Goal: Task Accomplishment & Management: Use online tool/utility

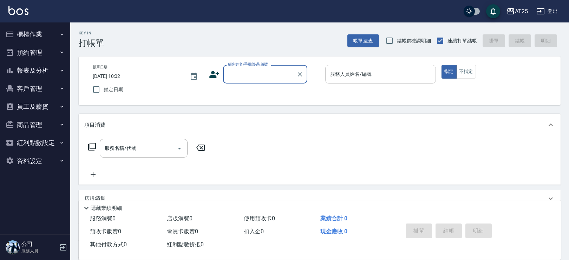
click at [366, 79] on input "服務人員姓名/編號" at bounding box center [380, 74] width 104 height 12
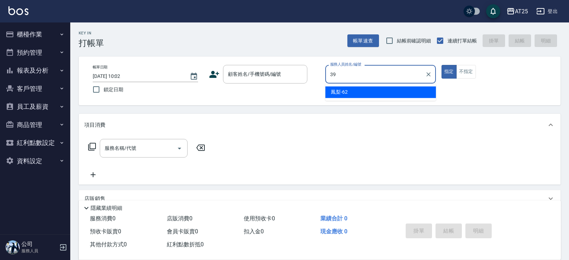
type input "N-39"
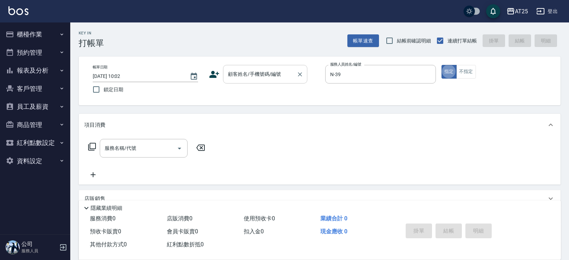
type button "true"
click at [251, 67] on div "顧客姓名/手機號碼/編號" at bounding box center [265, 74] width 84 height 19
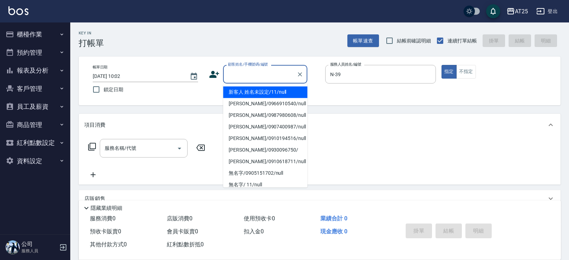
click at [243, 94] on li "新客人 姓名未設定/11/null" at bounding box center [265, 92] width 84 height 12
type input "新客人 姓名未設定/11/null"
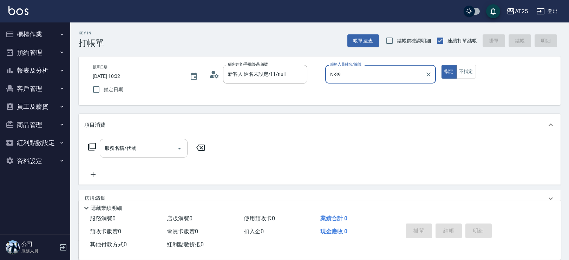
drag, startPoint x: 147, startPoint y: 140, endPoint x: 141, endPoint y: 146, distance: 8.4
click at [147, 140] on div "服務名稱/代號" at bounding box center [144, 148] width 88 height 19
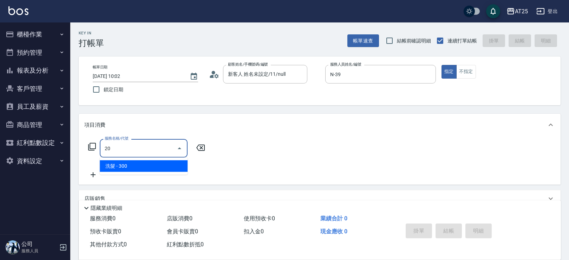
type input "201"
drag, startPoint x: 112, startPoint y: 164, endPoint x: 108, endPoint y: 164, distance: 3.9
click at [111, 167] on span "洗髮 - 300" at bounding box center [144, 166] width 88 height 12
type input "30"
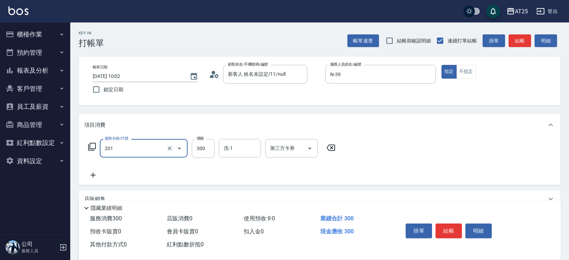
type input "洗髮(201)"
click at [92, 173] on icon at bounding box center [93, 175] width 18 height 8
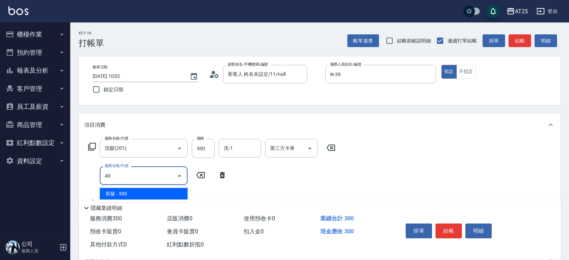
type input "401"
click at [135, 189] on span "剪髮 - 300" at bounding box center [144, 194] width 88 height 12
type input "60"
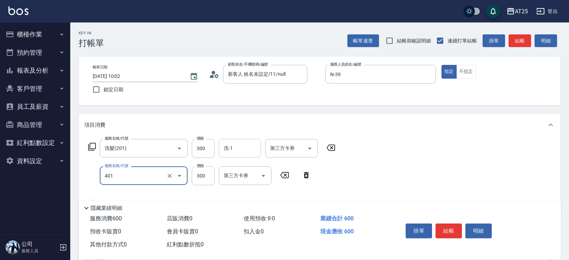
type input "剪髮(401)"
click at [246, 147] on input "洗-1" at bounding box center [240, 148] width 36 height 12
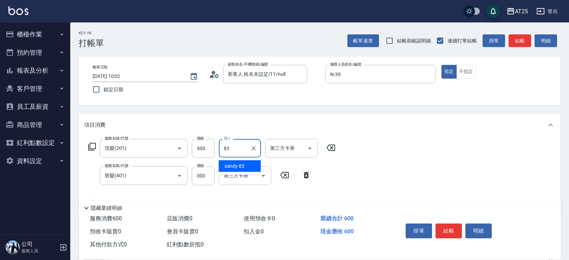
click at [237, 171] on div "sandy -83" at bounding box center [240, 166] width 42 height 12
type input "sandy-83"
click at [464, 74] on button "不指定" at bounding box center [466, 72] width 20 height 14
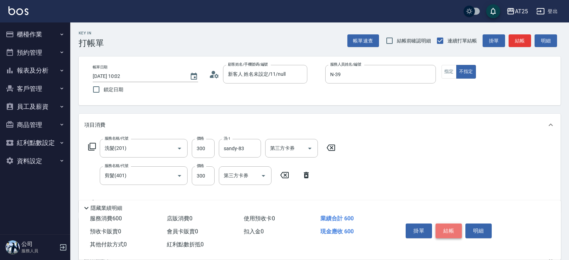
click at [449, 230] on button "結帳" at bounding box center [448, 231] width 26 height 15
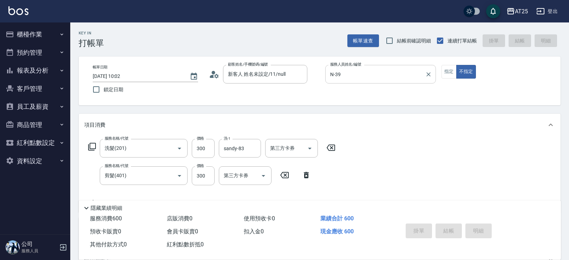
type input "[DATE] 13:32"
type input "0"
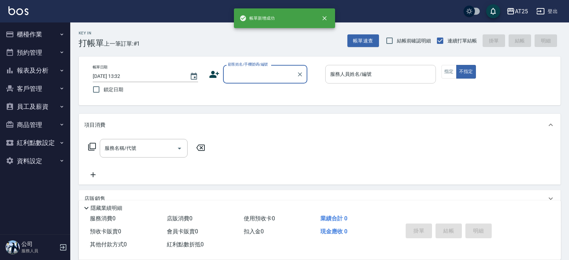
click at [372, 78] on input "服務人員姓名/編號" at bounding box center [380, 74] width 104 height 12
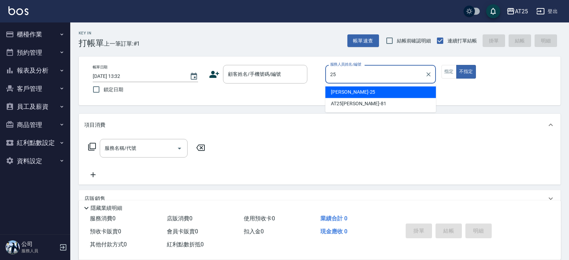
type input "[PERSON_NAME]-25"
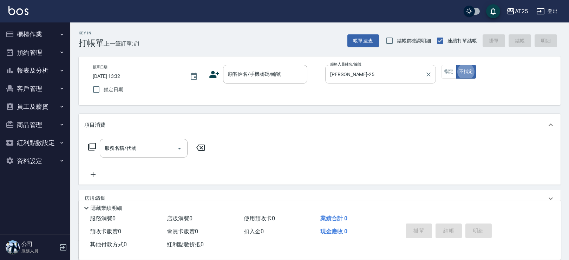
type button "false"
click at [256, 72] on div "顧客姓名/手機號碼/編號 顧客姓名/手機號碼/編號" at bounding box center [265, 74] width 84 height 19
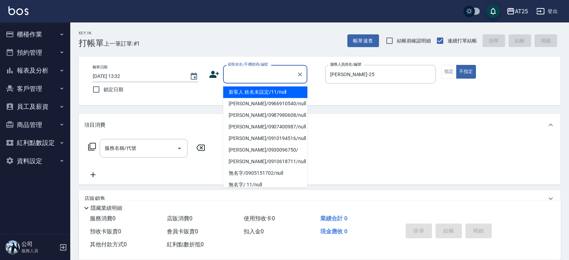
click at [245, 91] on li "新客人 姓名未設定/11/null" at bounding box center [265, 92] width 84 height 12
type input "新客人 姓名未設定/11/null"
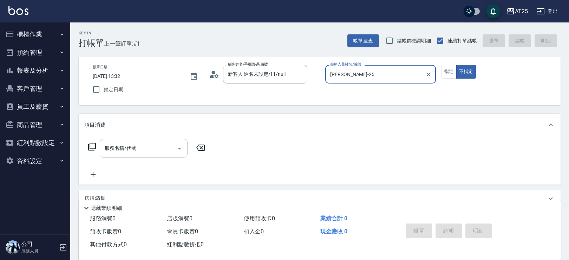
click at [151, 148] on input "服務名稱/代號" at bounding box center [138, 148] width 71 height 12
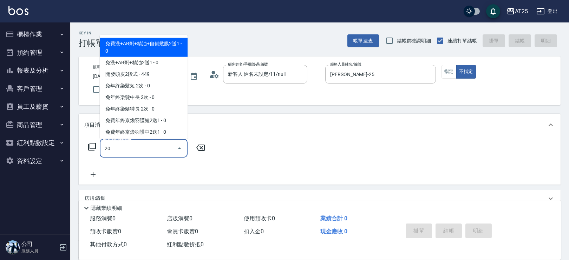
type input "201"
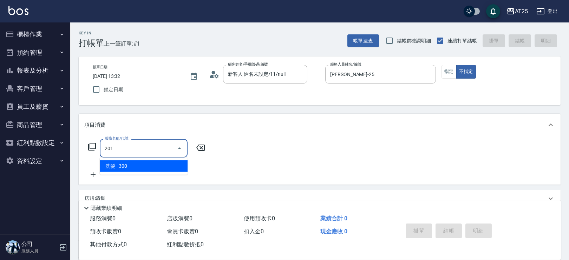
click at [147, 167] on span "洗髮 - 300" at bounding box center [144, 166] width 88 height 12
type input "30"
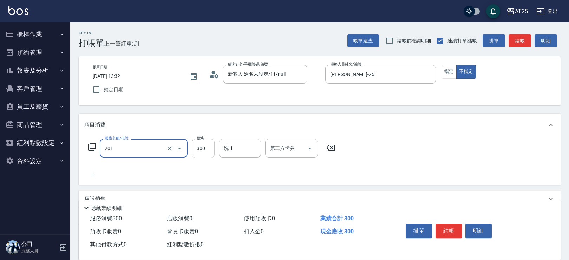
type input "洗髮(201)"
click at [206, 150] on input "300" at bounding box center [203, 148] width 23 height 19
click at [232, 147] on input "洗-1" at bounding box center [240, 148] width 36 height 12
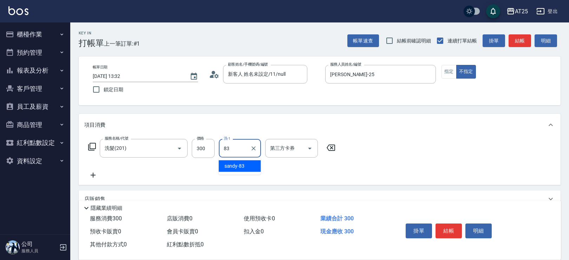
click at [240, 164] on span "sandy -83" at bounding box center [234, 166] width 20 height 7
type input "sandy-83"
drag, startPoint x: 199, startPoint y: 152, endPoint x: 211, endPoint y: 157, distance: 12.9
click at [199, 152] on input "300" at bounding box center [203, 148] width 23 height 19
type input "0"
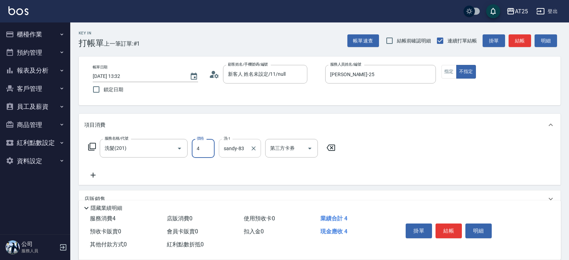
type input "40"
type input "400"
click at [448, 234] on button "結帳" at bounding box center [448, 231] width 26 height 15
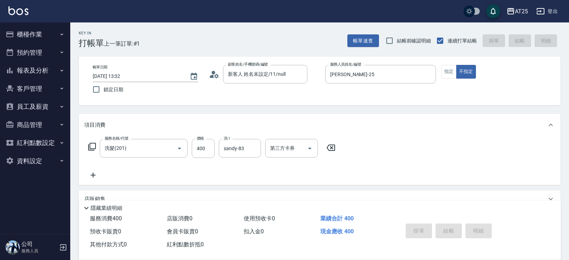
type input "0"
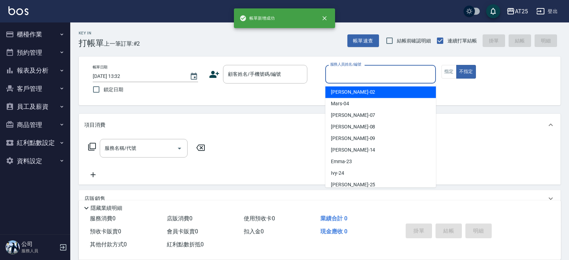
click at [398, 72] on input "服務人員姓名/編號" at bounding box center [380, 74] width 104 height 12
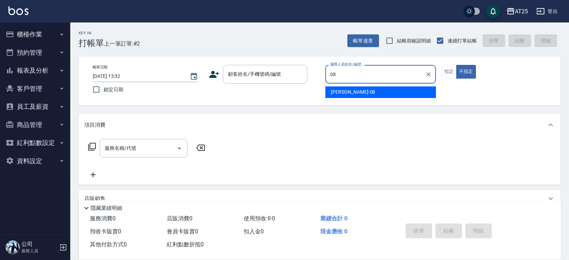
type input "[PERSON_NAME]-08"
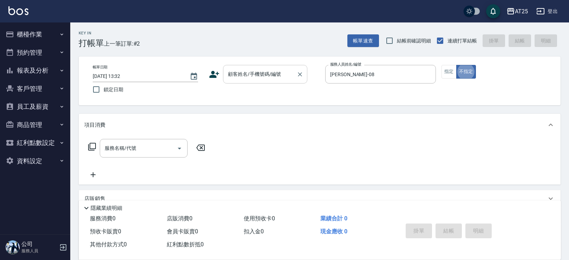
click at [284, 83] on div "顧客姓名/手機號碼/編號" at bounding box center [265, 74] width 84 height 19
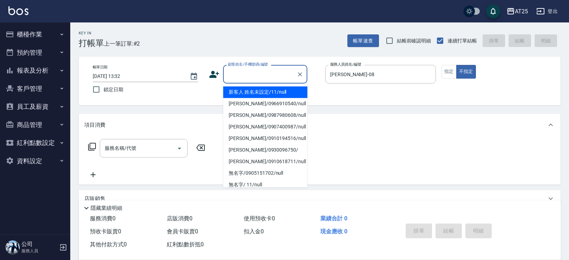
drag, startPoint x: 246, startPoint y: 101, endPoint x: 245, endPoint y: 95, distance: 6.1
click at [245, 95] on ul "新客人 姓名未設定/11/null [PERSON_NAME]/0966910540/null [PERSON_NAME]/0987980608/null […" at bounding box center [265, 136] width 84 height 104
click at [245, 95] on li "新客人 姓名未設定/11/null" at bounding box center [265, 92] width 84 height 12
type input "新客人 姓名未設定/11/null"
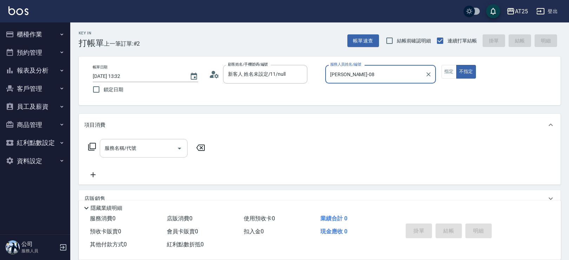
click at [124, 148] on input "服務名稱/代號" at bounding box center [138, 148] width 71 height 12
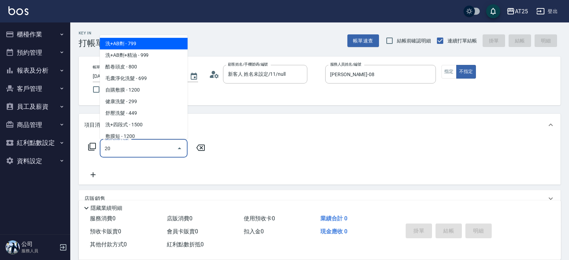
type input "201"
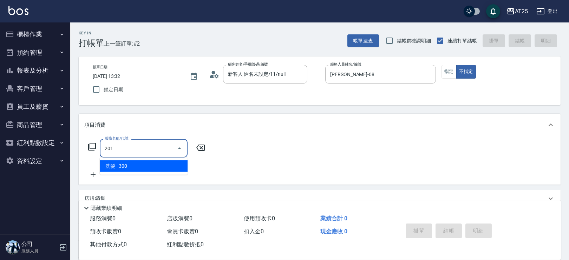
click at [116, 165] on span "洗髮 - 300" at bounding box center [144, 166] width 88 height 12
type input "30"
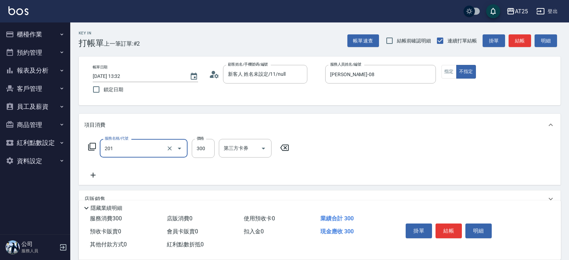
type input "洗髮(201)"
click at [94, 169] on div "服務名稱/代號 洗髮(201) 服務名稱/代號 價格 300 價格 洗-1 洗-1 第三方卡券 第三方卡券" at bounding box center [211, 159] width 255 height 40
click at [94, 177] on icon at bounding box center [93, 175] width 18 height 8
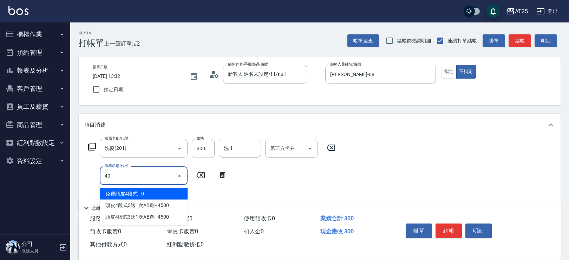
type input "401"
click at [141, 191] on span "剪髮 - 300" at bounding box center [144, 194] width 88 height 12
type input "60"
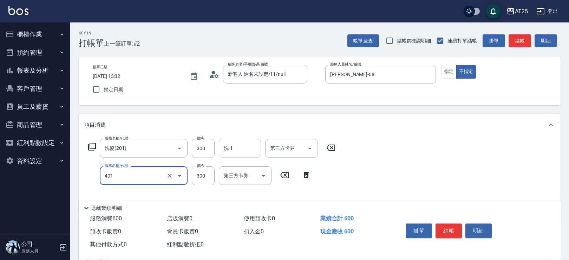
type input "剪髮(401)"
click at [241, 149] on input "洗-1" at bounding box center [240, 148] width 36 height 12
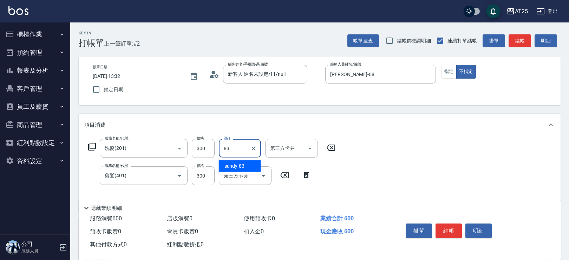
click at [237, 166] on span "sandy -83" at bounding box center [234, 166] width 20 height 7
type input "sandy-83"
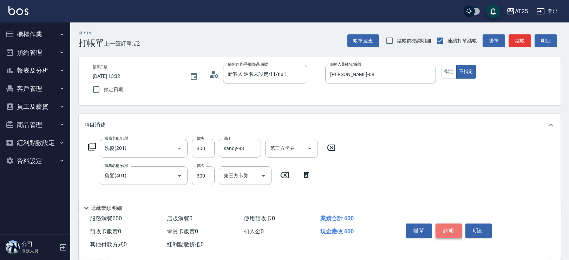
click at [455, 230] on button "結帳" at bounding box center [448, 231] width 26 height 15
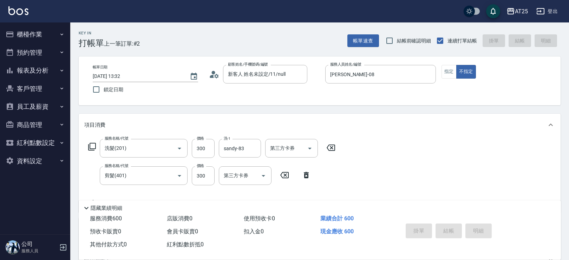
type input "[DATE] 13:33"
type input "0"
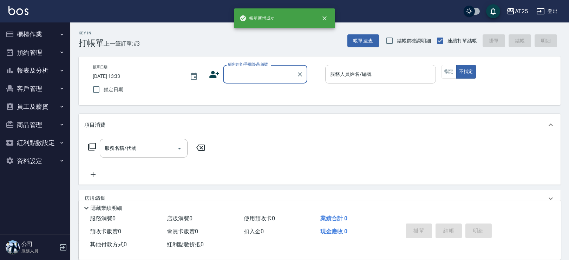
click at [409, 70] on input "服務人員姓名/編號" at bounding box center [380, 74] width 104 height 12
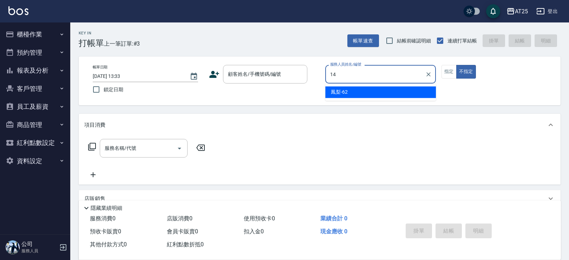
type input "[PERSON_NAME]-14"
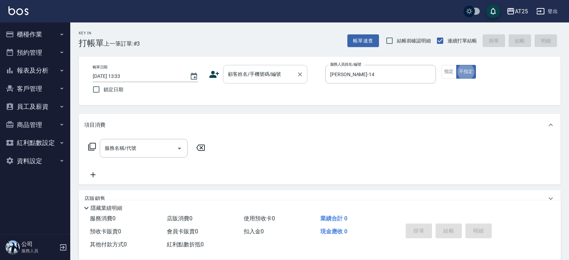
click at [278, 73] on input "顧客姓名/手機號碼/編號" at bounding box center [259, 74] width 67 height 12
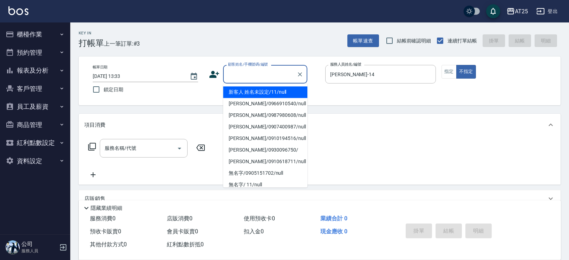
drag, startPoint x: 248, startPoint y: 90, endPoint x: 182, endPoint y: 124, distance: 74.3
click at [248, 91] on li "新客人 姓名未設定/11/null" at bounding box center [265, 92] width 84 height 12
type input "新客人 姓名未設定/11/null"
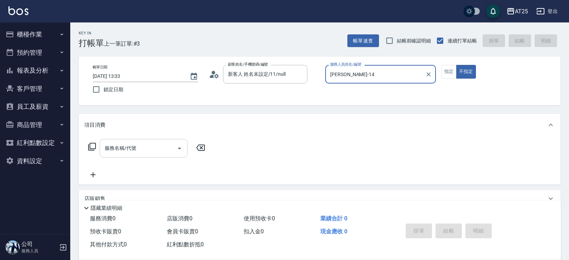
click at [168, 146] on input "服務名稱/代號" at bounding box center [138, 148] width 71 height 12
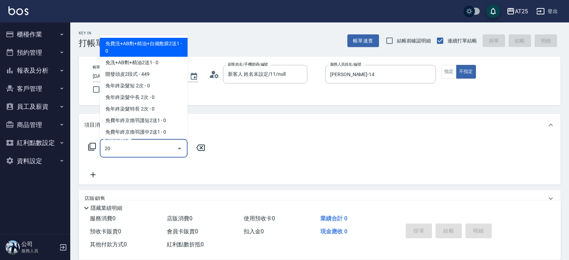
type input "201"
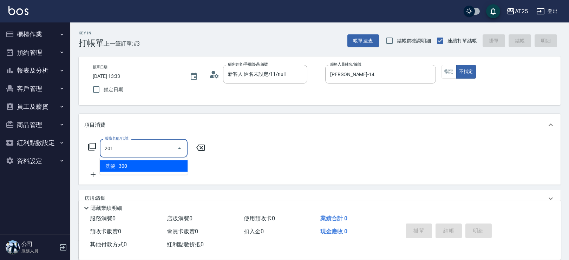
click at [117, 162] on span "洗髮 - 300" at bounding box center [144, 166] width 88 height 12
type input "30"
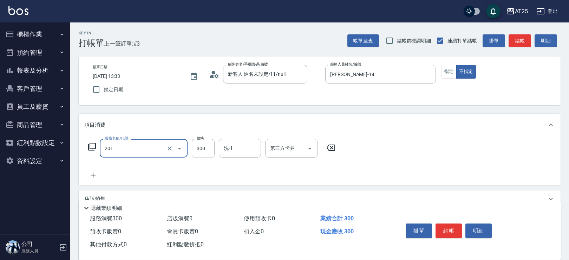
type input "洗髮(201)"
click at [90, 175] on icon at bounding box center [93, 175] width 18 height 8
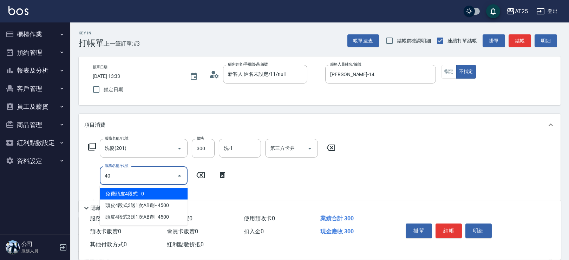
type input "401"
type input "60"
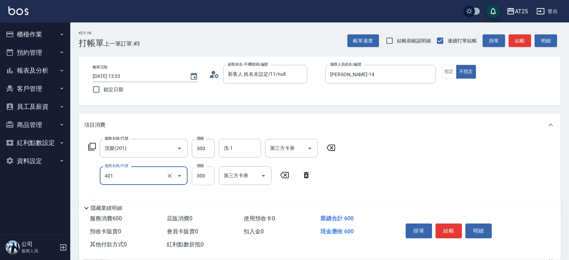
type input "剪髮(401)"
drag, startPoint x: 207, startPoint y: 179, endPoint x: 211, endPoint y: 177, distance: 4.7
click at [207, 179] on input "300" at bounding box center [203, 175] width 23 height 19
type input "30"
type input "50"
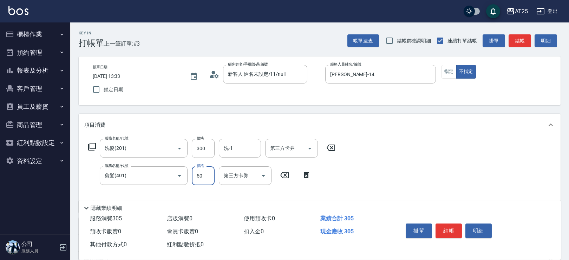
type input "80"
type input "500"
click at [233, 150] on input "洗-1" at bounding box center [240, 148] width 36 height 12
click at [234, 161] on div "[PERSON_NAME] -58" at bounding box center [240, 166] width 42 height 12
type input "小宇-58"
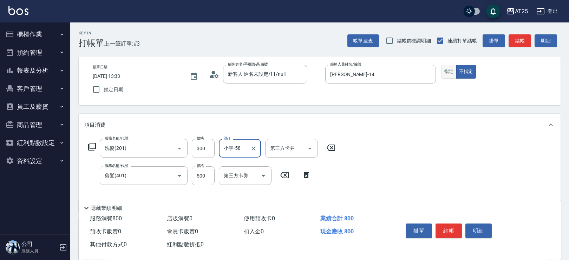
click at [444, 70] on button "指定" at bounding box center [448, 72] width 15 height 14
click at [443, 228] on button "結帳" at bounding box center [448, 231] width 26 height 15
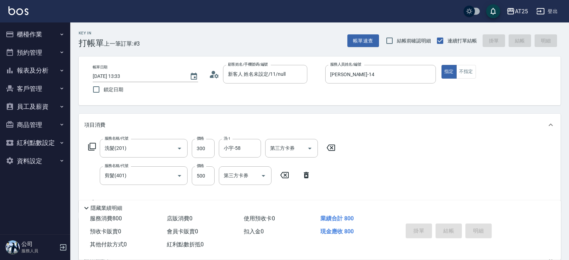
click at [443, 228] on div "掛單 結帳 明細" at bounding box center [449, 232] width 92 height 22
type input "0"
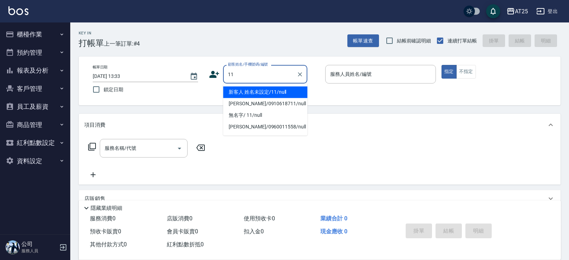
type input "新客人 姓名未設定/11/null"
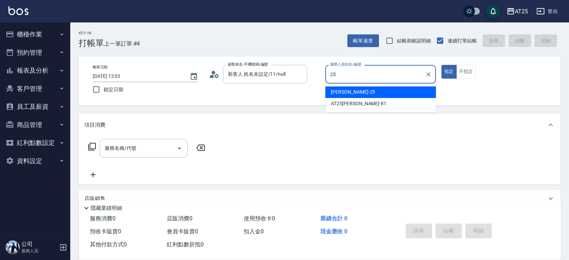
type input "[PERSON_NAME]-25"
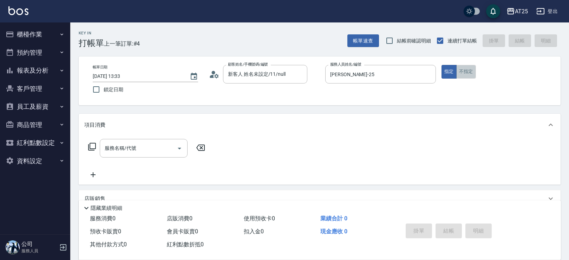
click at [467, 73] on button "不指定" at bounding box center [466, 72] width 20 height 14
click at [121, 139] on div "服務名稱/代號" at bounding box center [144, 148] width 88 height 19
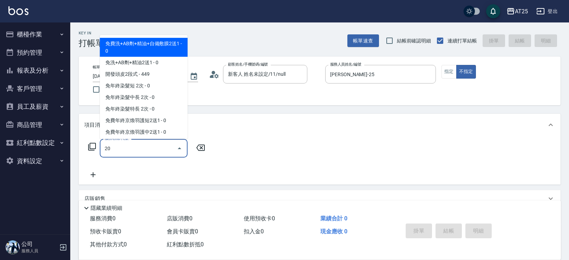
type input "201"
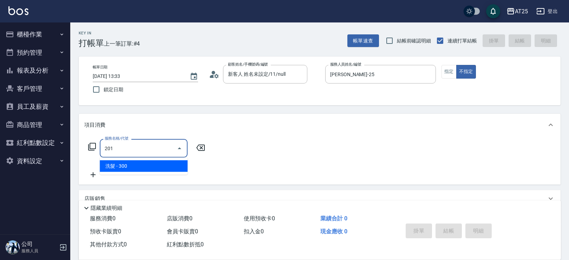
type input "30"
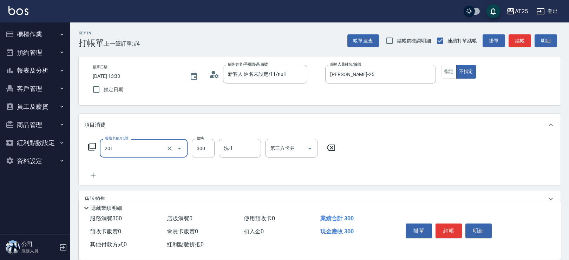
type input "洗髮(201)"
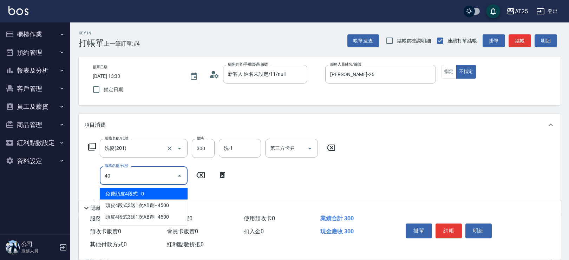
type input "401"
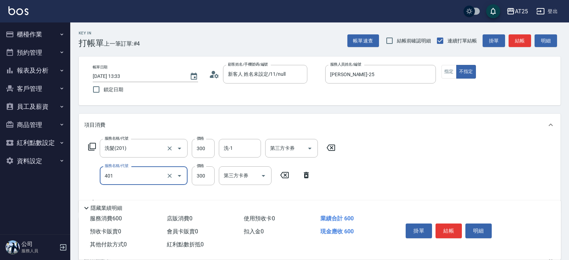
type input "60"
type input "剪髮(401)"
click at [445, 228] on button "結帳" at bounding box center [448, 231] width 26 height 15
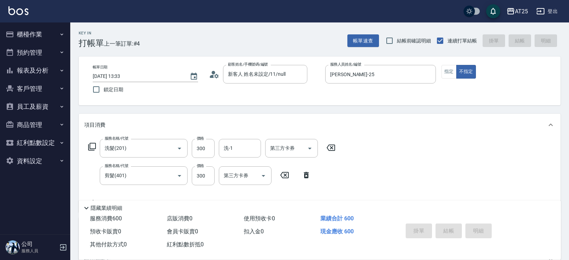
type input "[DATE] 13:45"
type input "0"
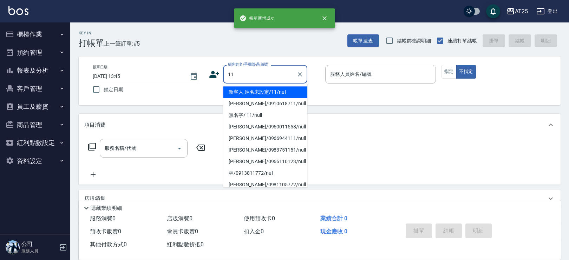
type input "新客人 姓名未設定/11/null"
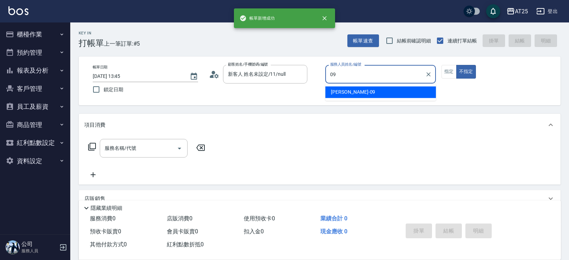
type input "[PERSON_NAME]-09"
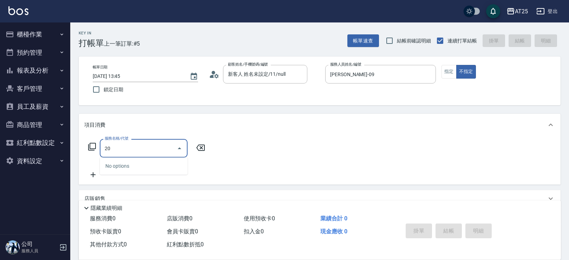
type input "201"
type input "30"
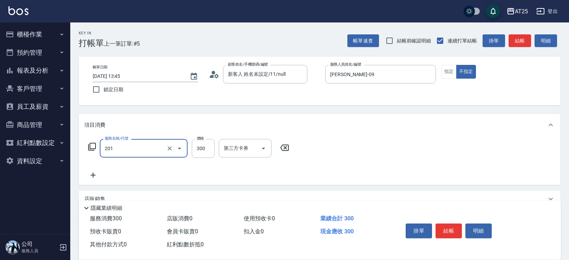
type input "洗髮(201)"
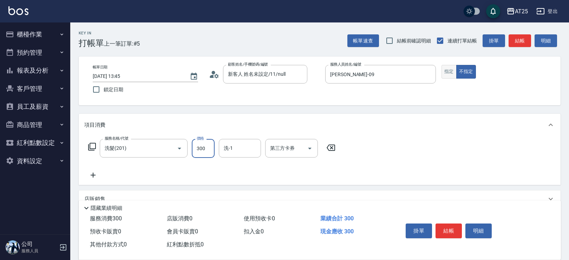
click at [452, 69] on button "指定" at bounding box center [448, 72] width 15 height 14
click at [251, 150] on input "洗-1" at bounding box center [240, 148] width 36 height 12
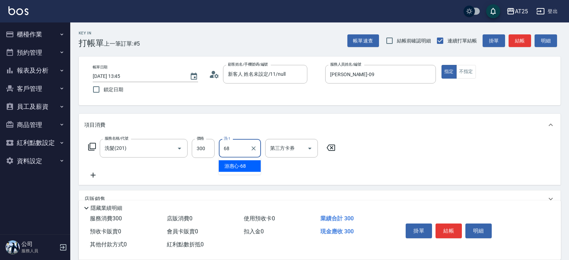
type input "[PERSON_NAME]-68"
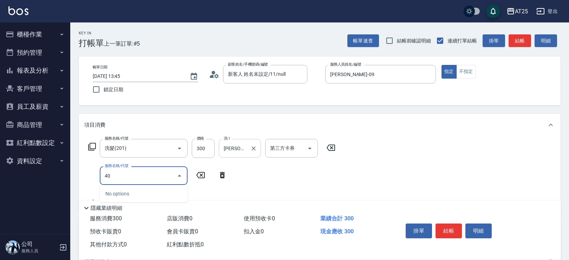
type input "401"
type input "60"
type input "剪髮(401)"
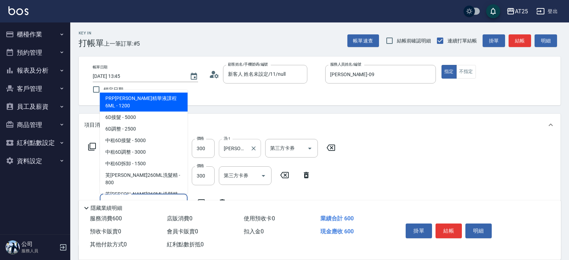
type input "601"
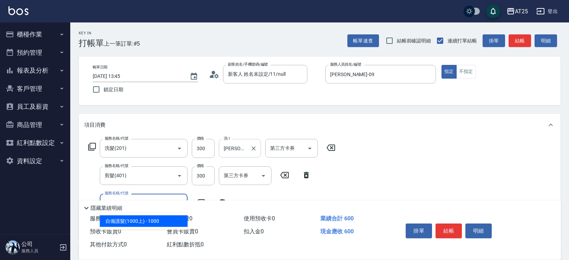
type input "160"
type input "自備護髮(1000上)(601)"
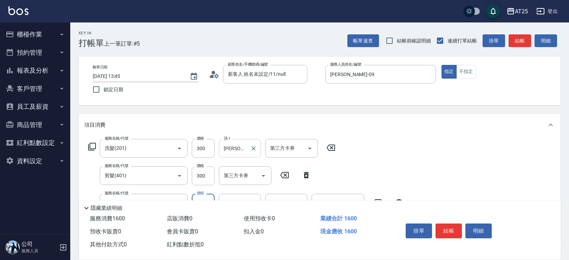
type input "60"
type input "0"
type input "[PERSON_NAME]-68"
click at [444, 227] on button "結帳" at bounding box center [448, 231] width 26 height 15
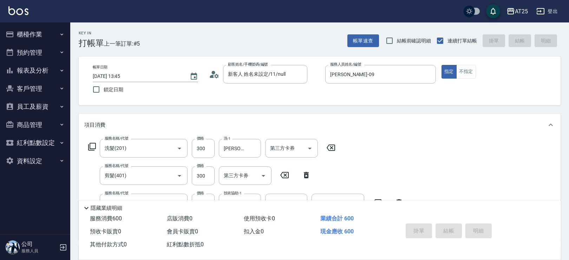
type input "[DATE] 13:46"
type input "0"
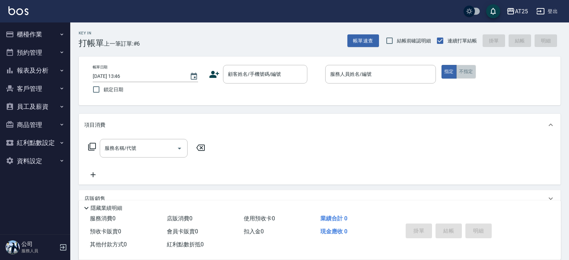
click at [470, 69] on button "不指定" at bounding box center [466, 72] width 20 height 14
click at [230, 69] on div "顧客姓名/手機號碼/編號 顧客姓名/手機號碼/編號" at bounding box center [265, 74] width 84 height 19
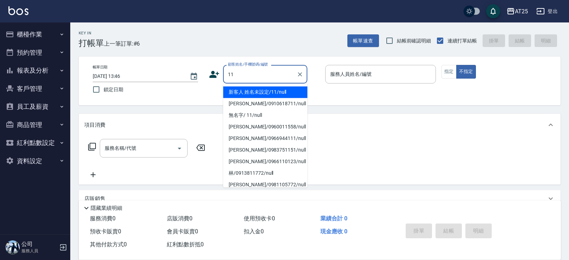
type input "新客人 姓名未設定/11/null"
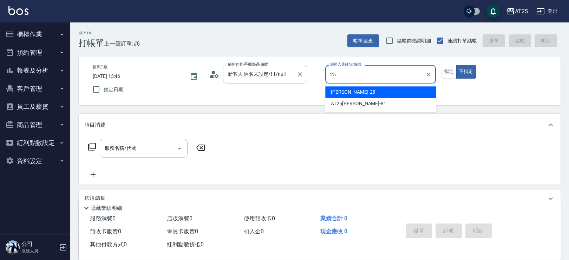
type input "[PERSON_NAME]-25"
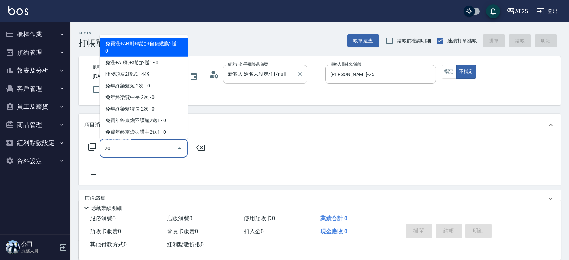
type input "201"
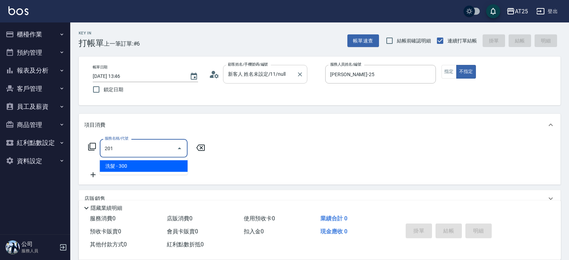
type input "30"
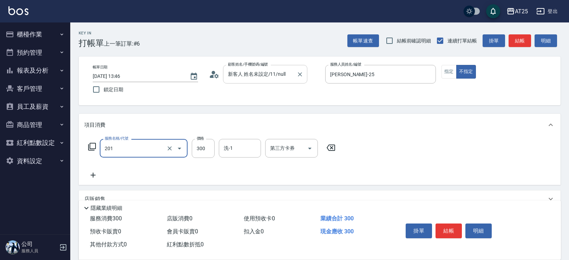
type input "洗髮(201)"
type input "0"
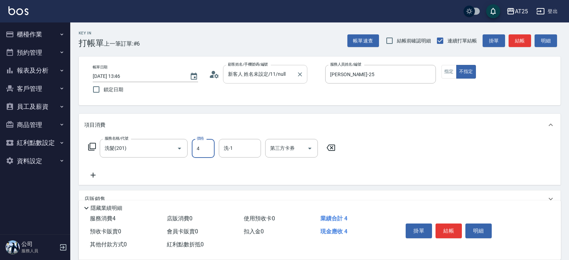
type input "40"
type input "400"
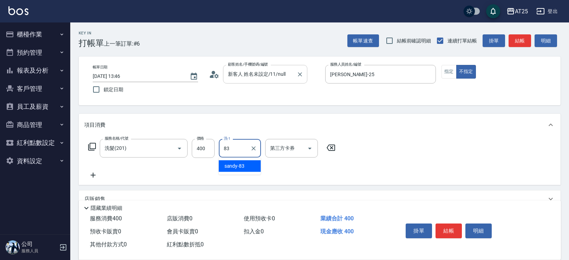
type input "sandy-83"
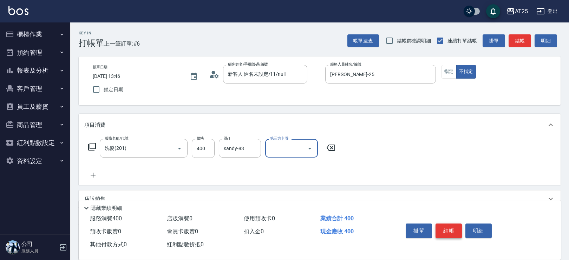
click at [456, 230] on button "結帳" at bounding box center [448, 231] width 26 height 15
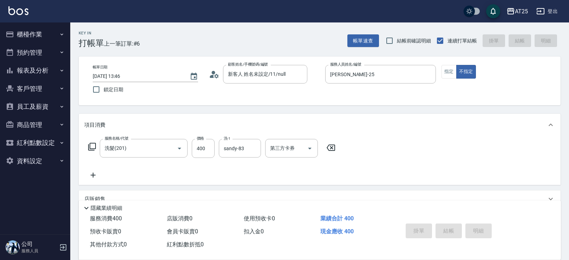
type input "[DATE] 14:15"
type input "0"
